Goal: Transaction & Acquisition: Purchase product/service

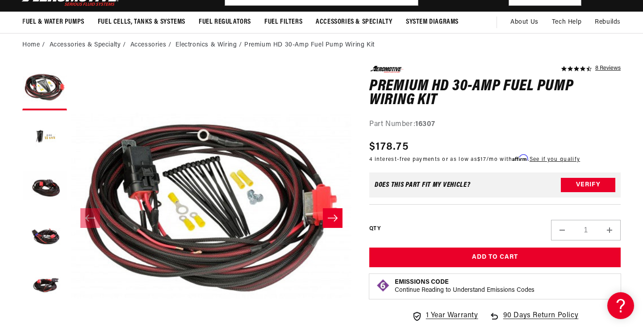
scroll to position [79, 0]
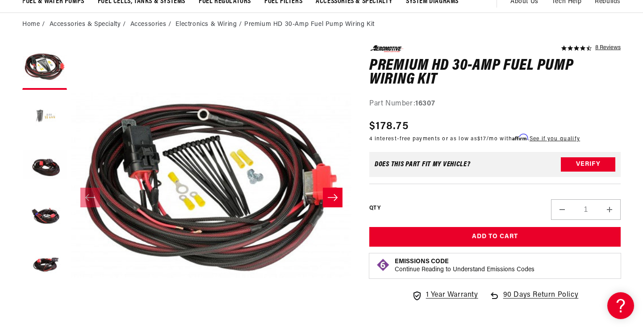
click at [51, 117] on button "Load image 2 in gallery view" at bounding box center [44, 116] width 45 height 45
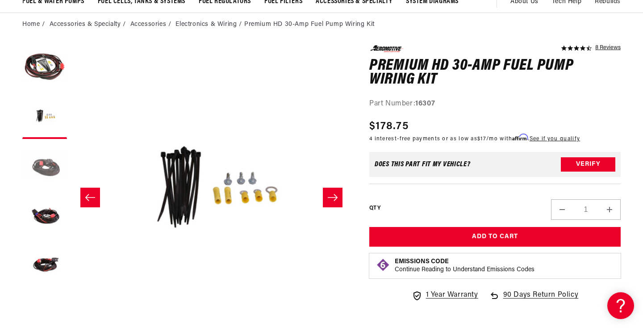
click at [48, 181] on button "Load image 3 in gallery view" at bounding box center [44, 165] width 45 height 45
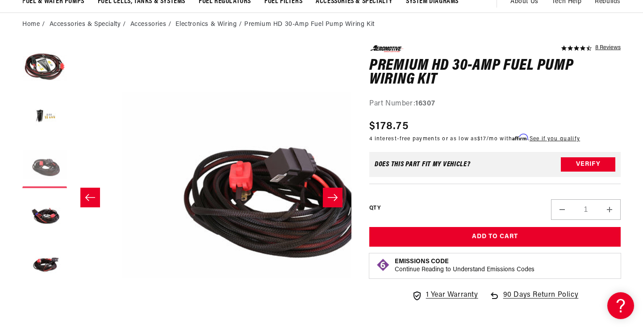
scroll to position [0, 560]
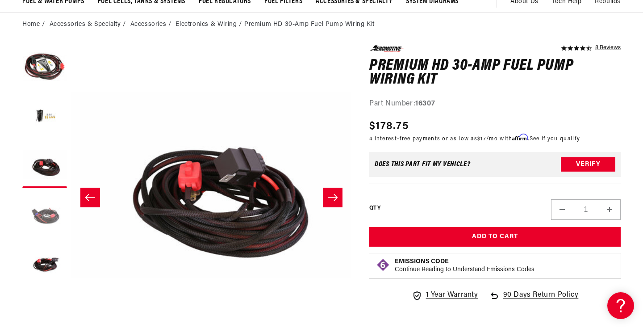
click at [46, 217] on button "Load image 4 in gallery view" at bounding box center [44, 215] width 45 height 45
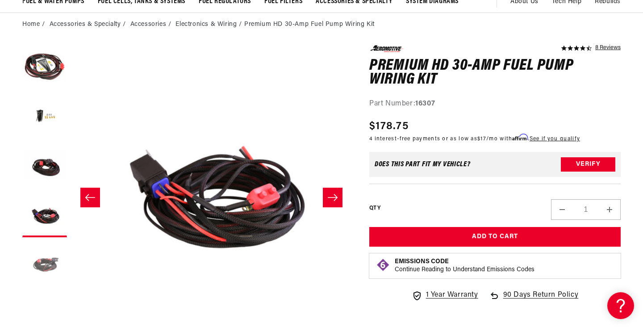
click at [51, 264] on button "Load image 5 in gallery view" at bounding box center [44, 264] width 45 height 45
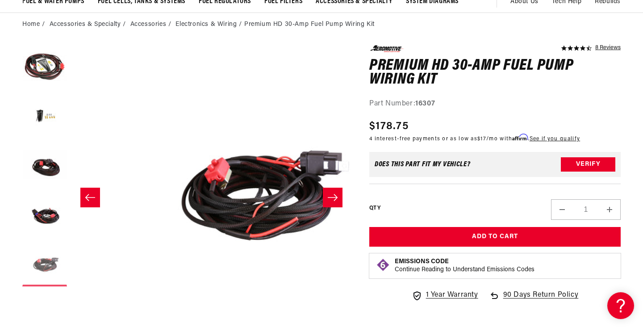
scroll to position [0, 1121]
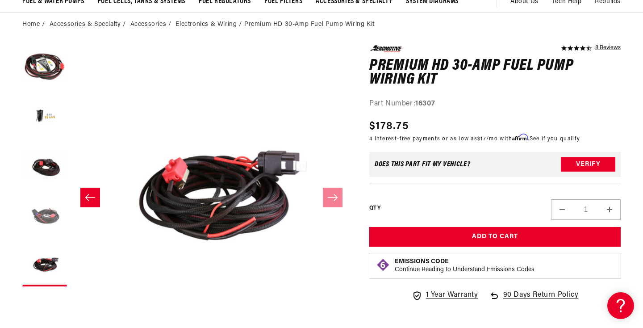
click at [50, 217] on button "Load image 4 in gallery view" at bounding box center [44, 215] width 45 height 45
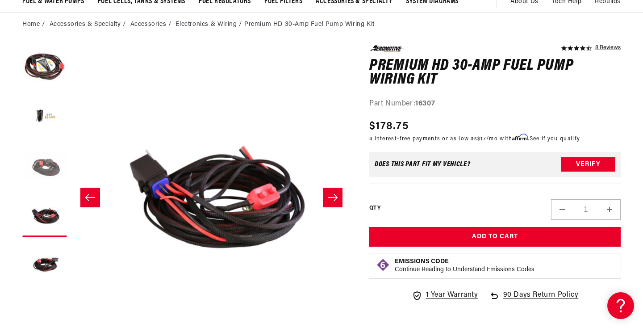
click at [52, 161] on button "Load image 3 in gallery view" at bounding box center [44, 165] width 45 height 45
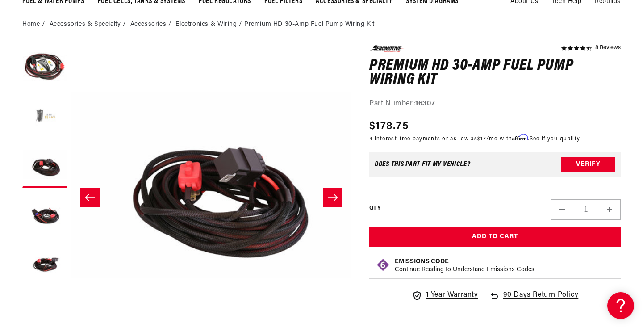
click at [49, 117] on button "Load image 2 in gallery view" at bounding box center [44, 116] width 45 height 45
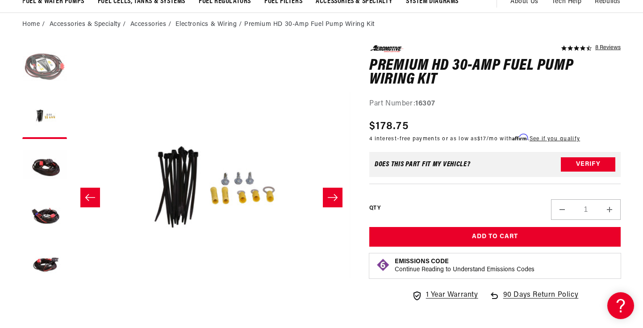
scroll to position [0, 280]
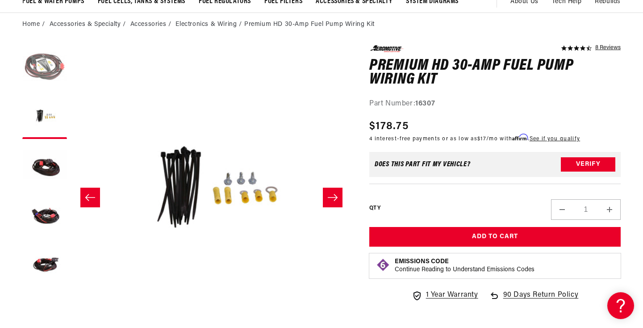
click at [56, 64] on button "Load image 1 in gallery view" at bounding box center [44, 67] width 45 height 45
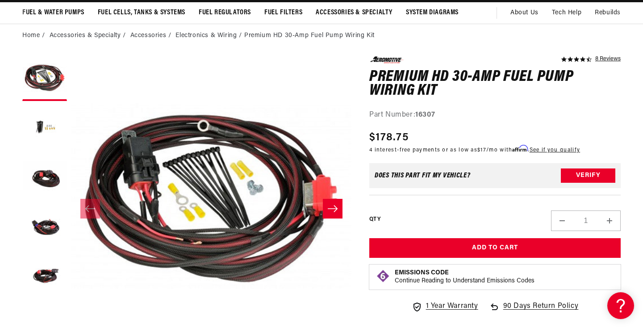
scroll to position [73, 0]
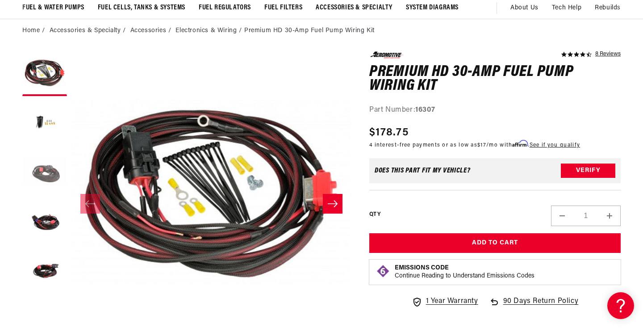
click at [51, 177] on button "Load image 3 in gallery view" at bounding box center [44, 172] width 45 height 45
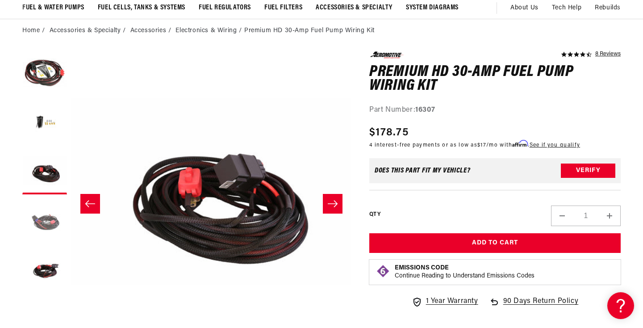
click at [48, 213] on button "Load image 4 in gallery view" at bounding box center [44, 221] width 45 height 45
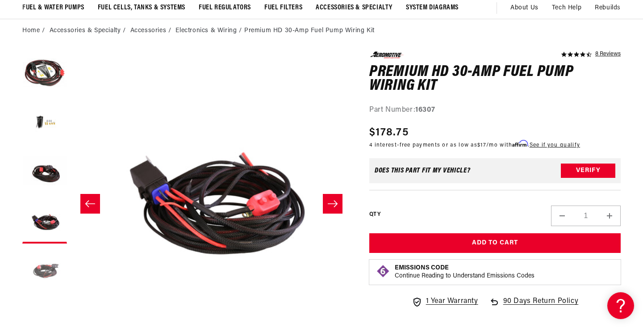
click at [42, 281] on button "Load image 5 in gallery view" at bounding box center [44, 270] width 45 height 45
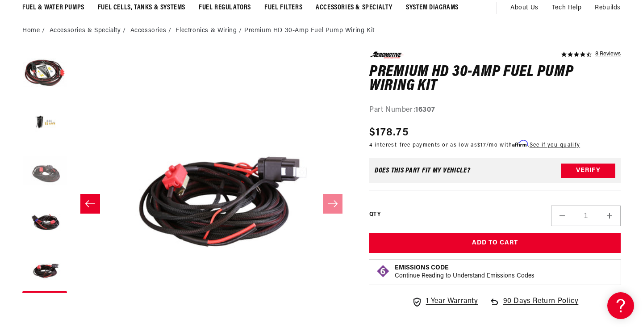
click at [45, 164] on button "Load image 3 in gallery view" at bounding box center [44, 172] width 45 height 45
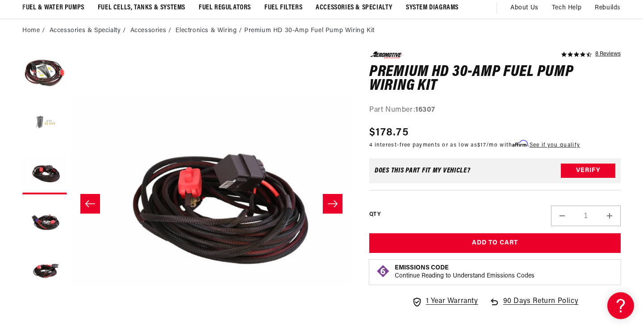
click at [42, 101] on button "Load image 2 in gallery view" at bounding box center [44, 123] width 45 height 45
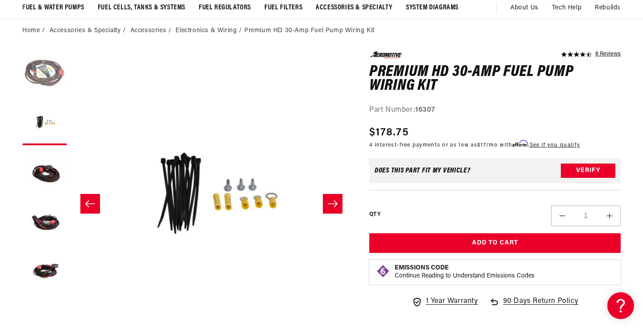
click at [49, 70] on button "Load image 1 in gallery view" at bounding box center [44, 73] width 45 height 45
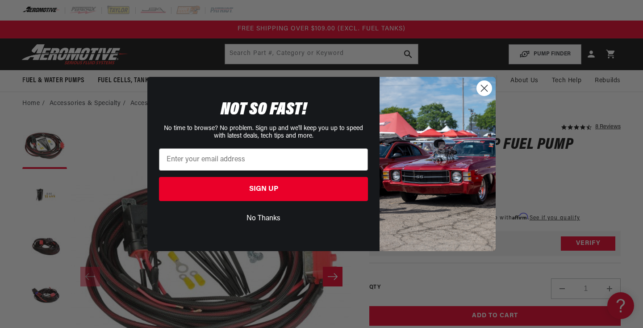
scroll to position [0, 0]
click at [486, 85] on circle "Close dialog" at bounding box center [484, 88] width 15 height 15
